Goal: Find specific page/section: Find specific page/section

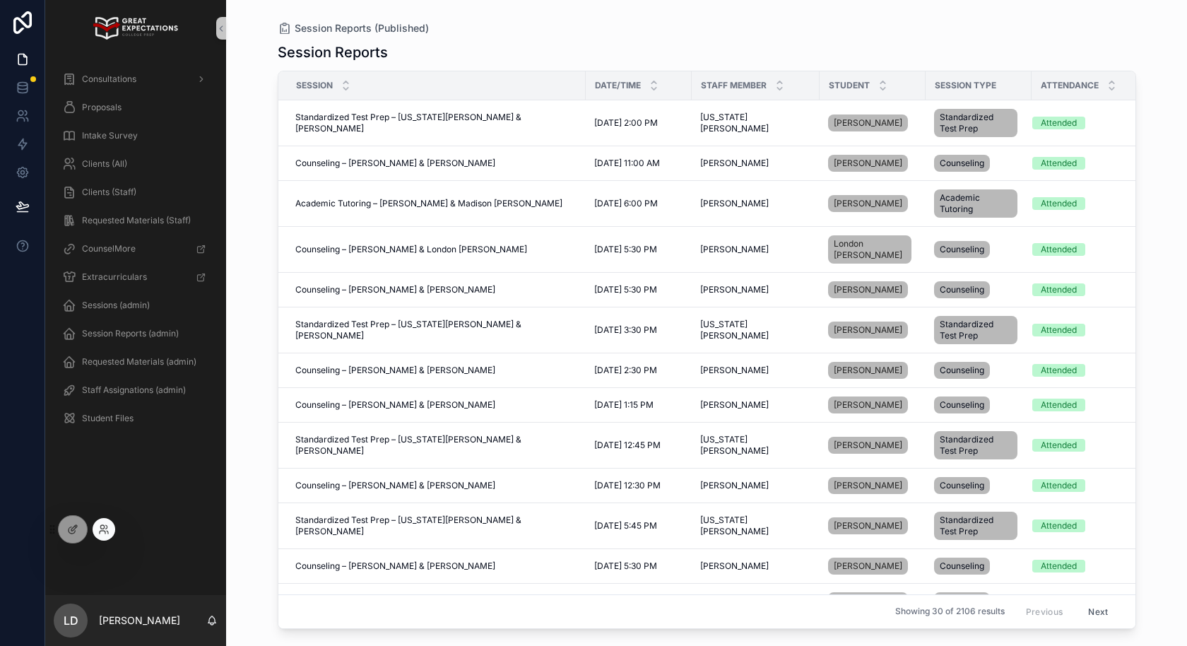
click at [102, 537] on div at bounding box center [104, 529] width 23 height 23
click at [104, 529] on icon at bounding box center [103, 529] width 11 height 11
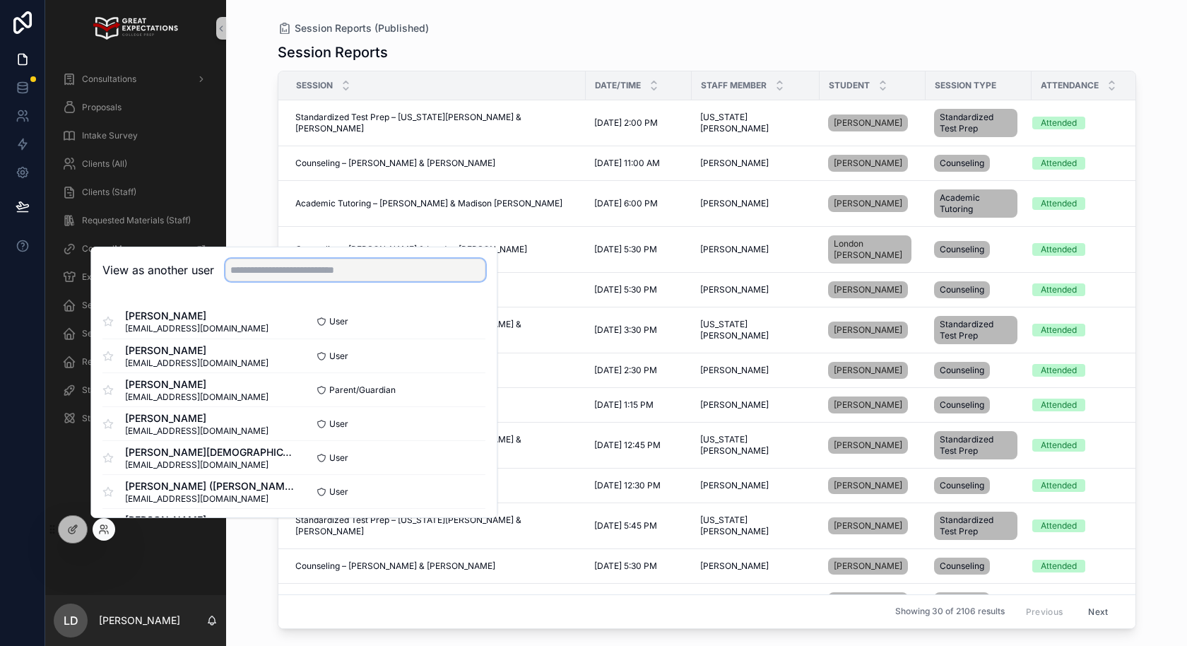
click at [293, 278] on input "text" at bounding box center [355, 270] width 260 height 23
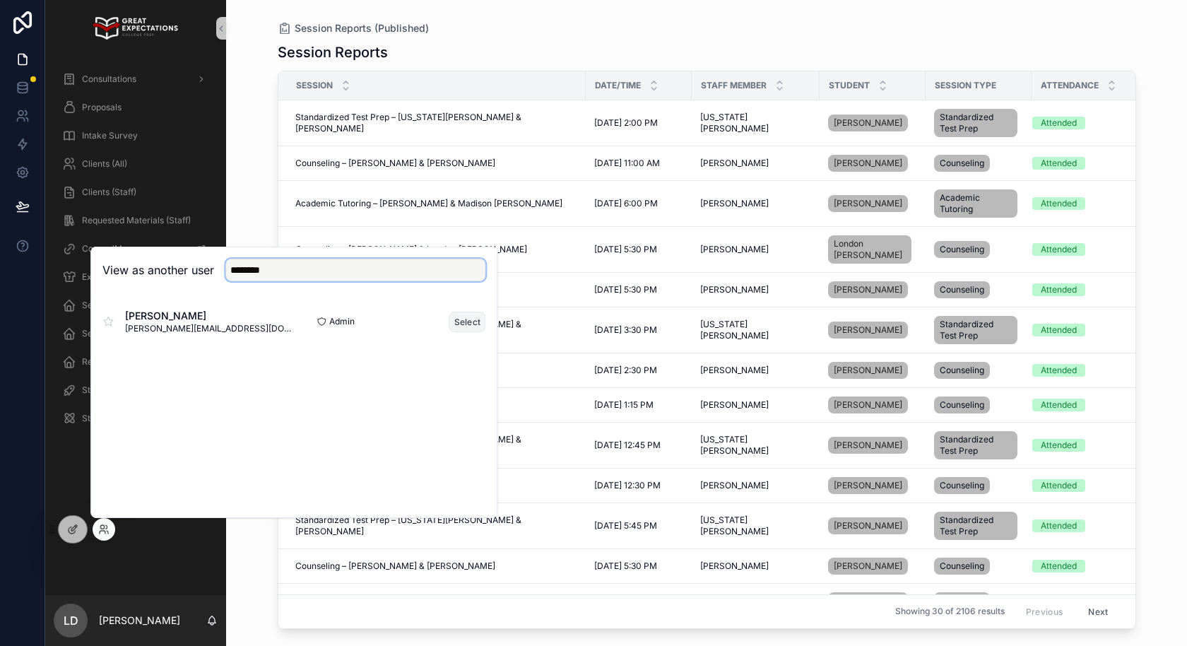
type input "********"
click at [454, 329] on button "Select" at bounding box center [467, 321] width 37 height 20
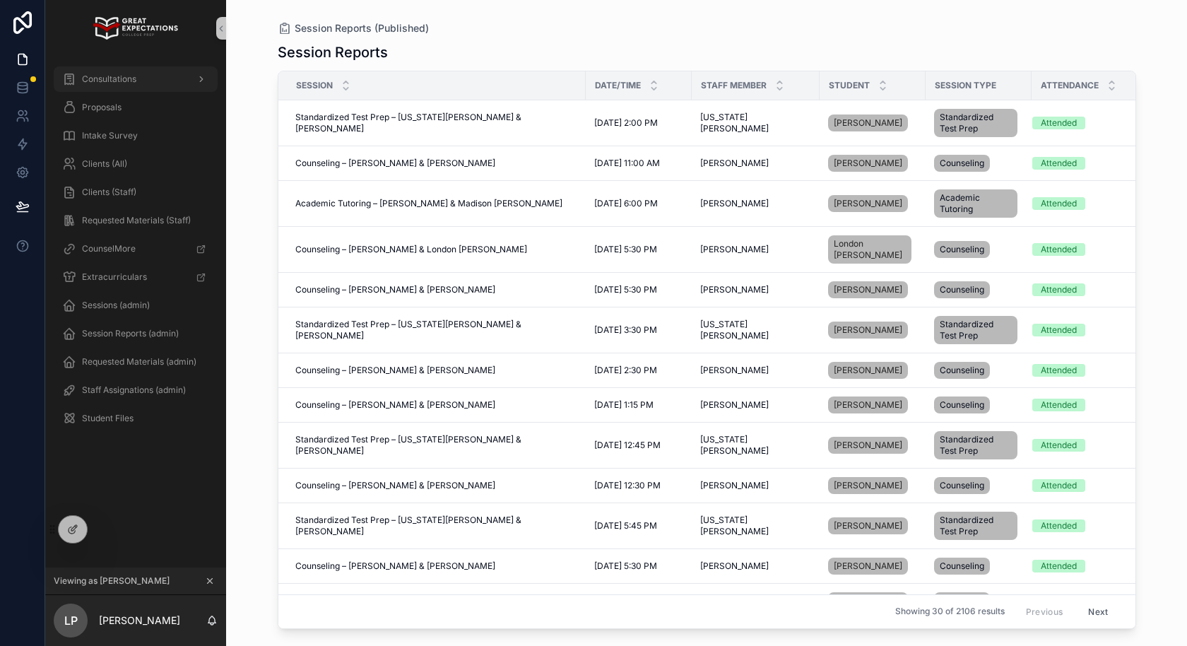
click at [143, 71] on div "Consultations" at bounding box center [135, 79] width 147 height 23
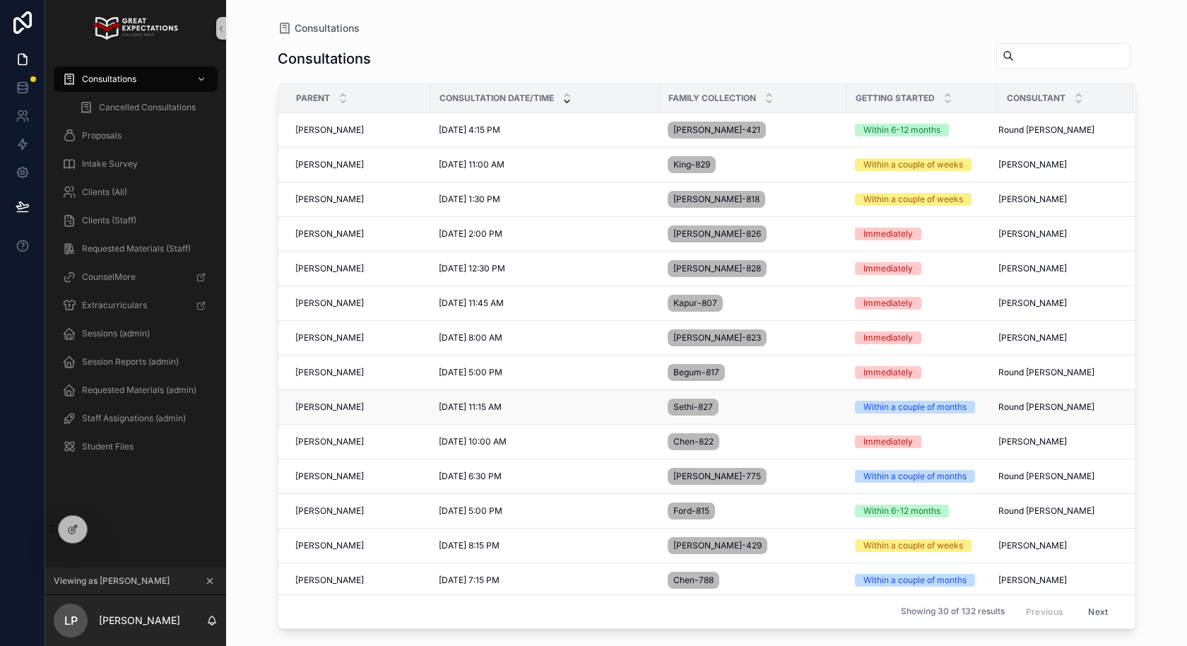
click at [444, 406] on span "[DATE] 11:15 AM" at bounding box center [470, 406] width 63 height 11
